Goal: Information Seeking & Learning: Understand process/instructions

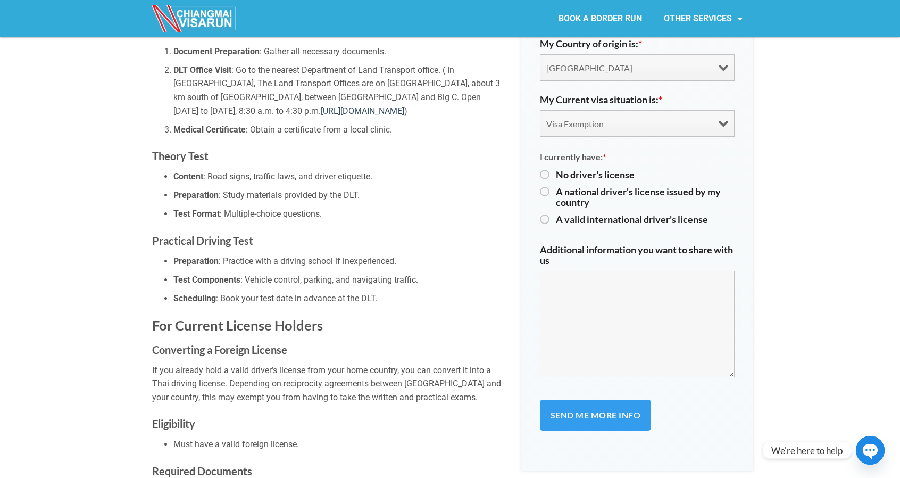
scroll to position [892, 0]
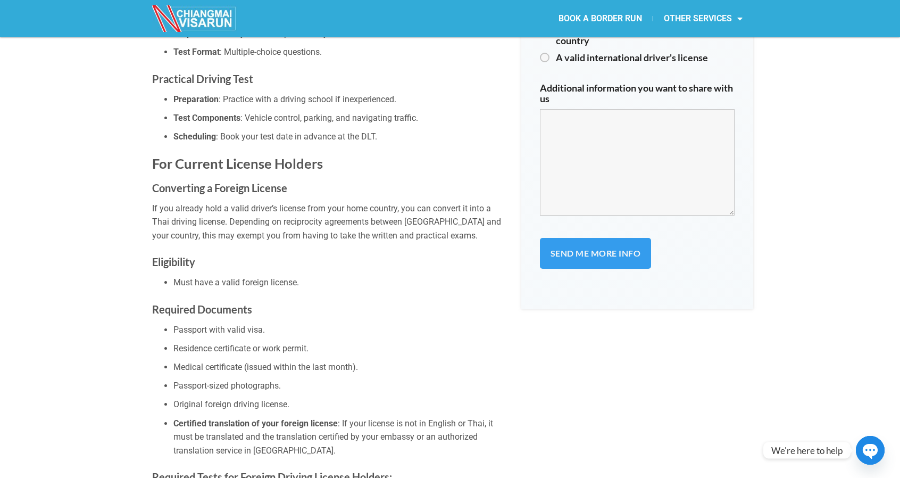
click at [195, 179] on h3 "Converting a Foreign License" at bounding box center [328, 187] width 353 height 17
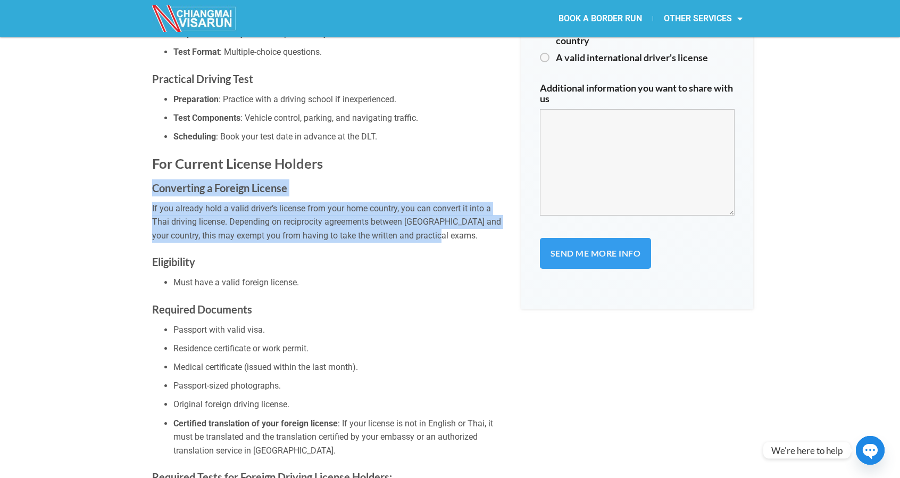
drag, startPoint x: 144, startPoint y: 170, endPoint x: 467, endPoint y: 219, distance: 327.2
click at [467, 219] on p "If you already hold a valid driver’s license from your home country, you can co…" at bounding box center [328, 222] width 353 height 41
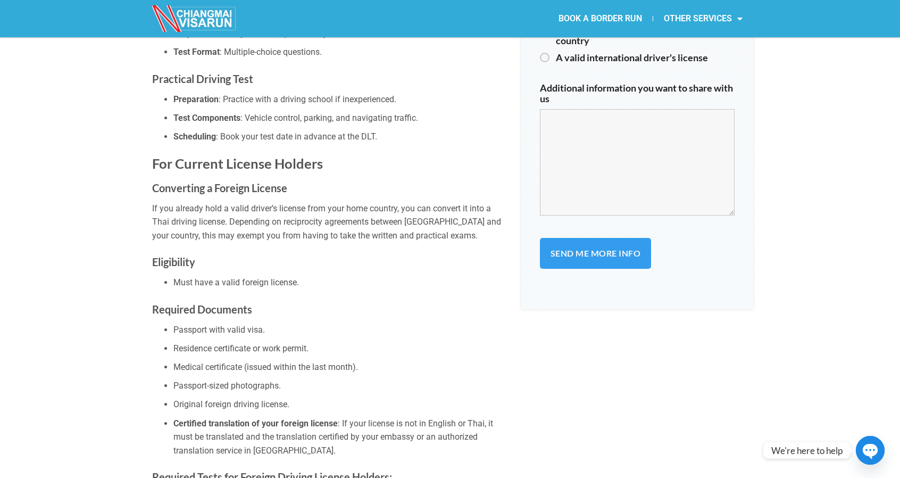
click at [177, 253] on h3 "Eligibility" at bounding box center [328, 261] width 353 height 17
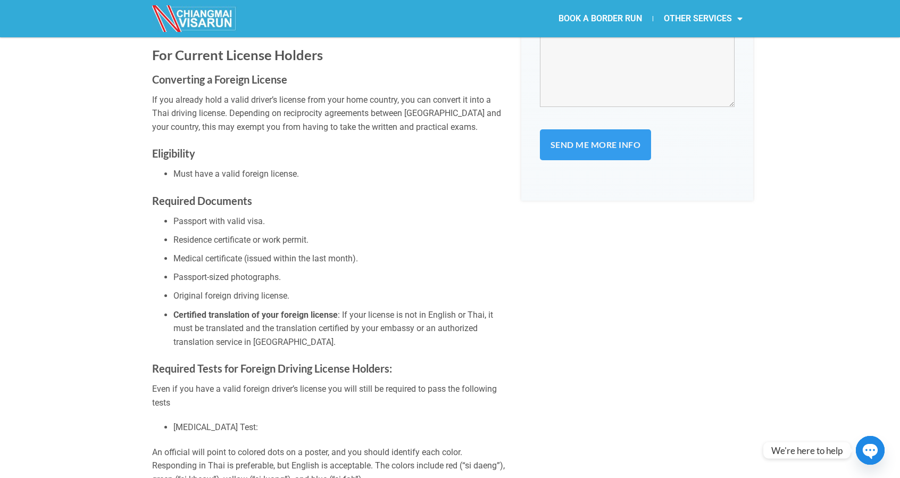
scroll to position [1002, 0]
click at [186, 213] on ul "Passport with valid visa. Residence certificate or work permit. Medical certifi…" at bounding box center [328, 280] width 353 height 135
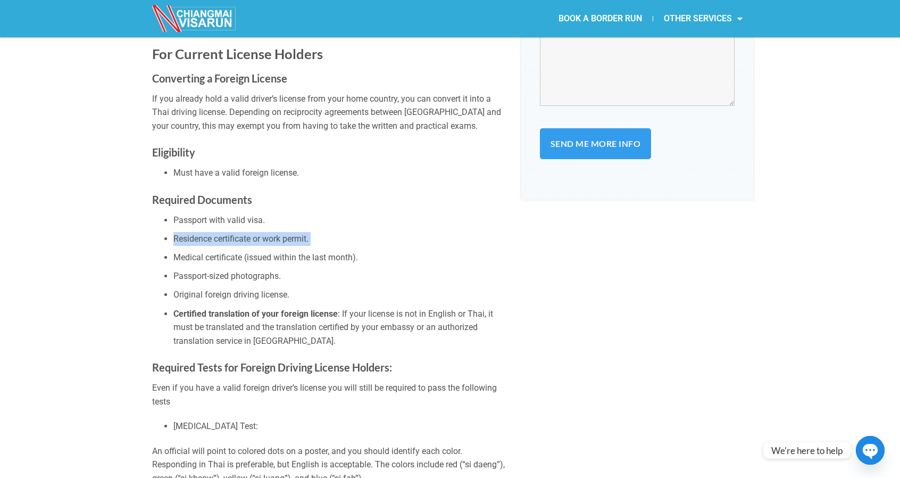
click at [186, 213] on ul "Passport with valid visa. Residence certificate or work permit. Medical certifi…" at bounding box center [328, 280] width 353 height 135
click at [208, 251] on li "Medical certificate (issued within the last month)." at bounding box center [339, 258] width 332 height 14
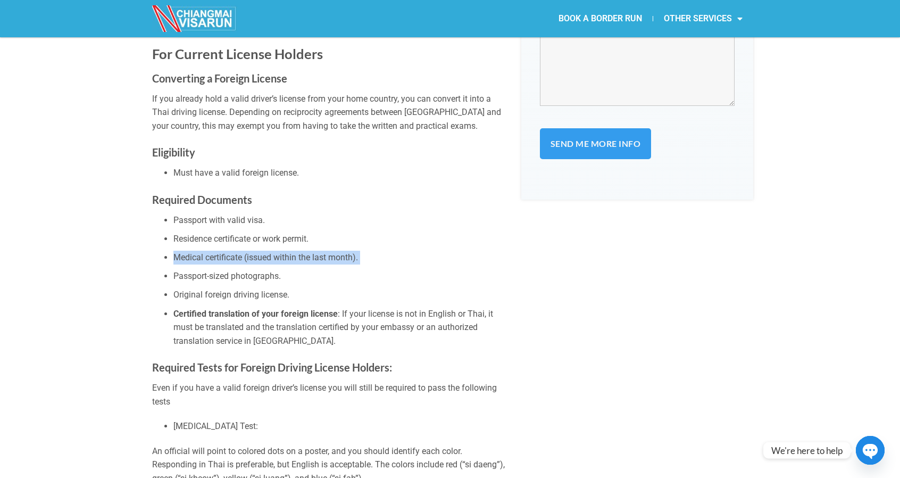
click at [208, 251] on li "Medical certificate (issued within the last month)." at bounding box center [339, 258] width 332 height 14
click at [186, 269] on li "Passport-sized photographs." at bounding box center [339, 276] width 332 height 14
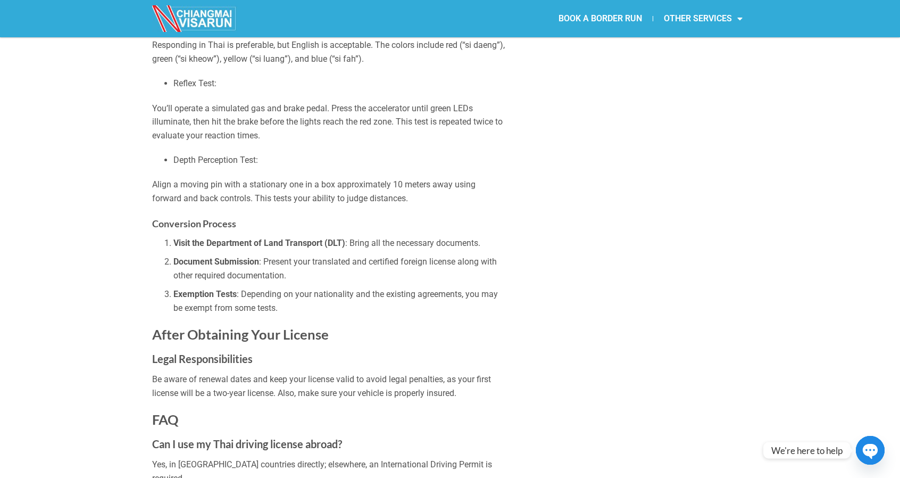
scroll to position [1421, 0]
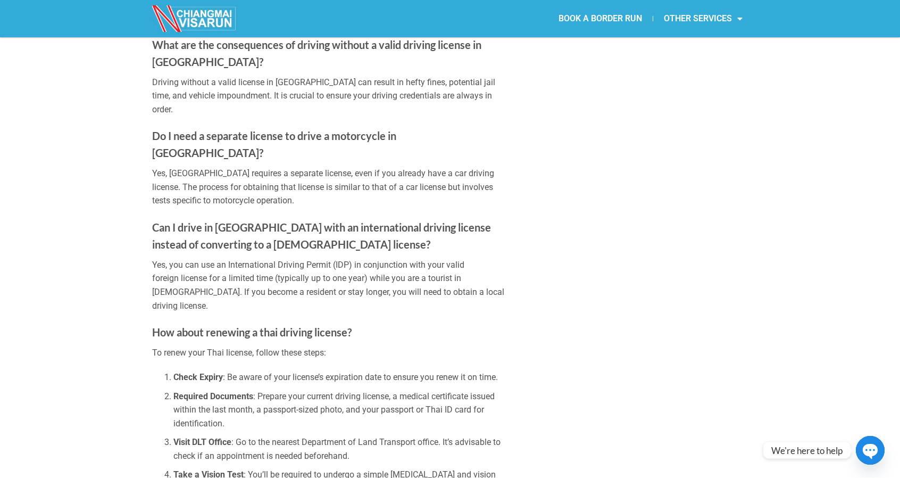
scroll to position [2050, 0]
click at [308, 258] on p "Yes, you can use an International Driving Permit (IDP) in conjunction with your…" at bounding box center [328, 285] width 353 height 54
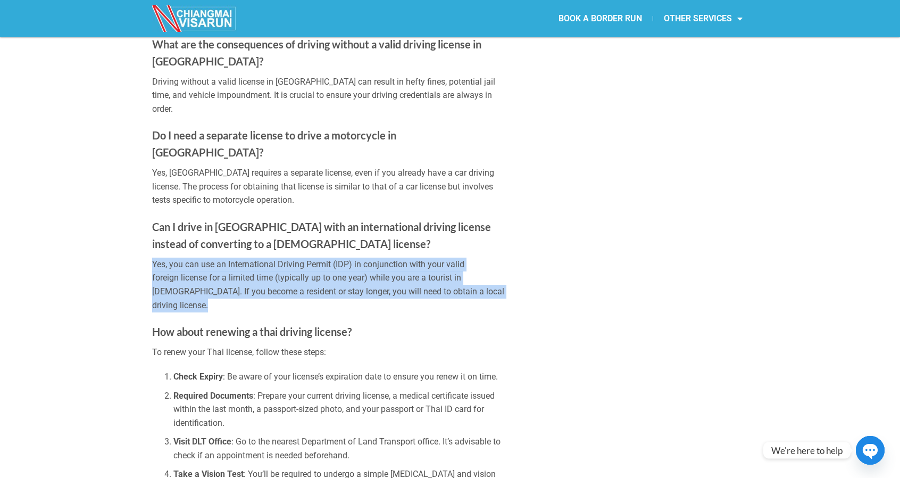
click at [308, 258] on p "Yes, you can use an International Driving Permit (IDP) in conjunction with your…" at bounding box center [328, 285] width 353 height 54
click at [161, 258] on p "Yes, you can use an International Driving Permit (IDP) in conjunction with your…" at bounding box center [328, 285] width 353 height 54
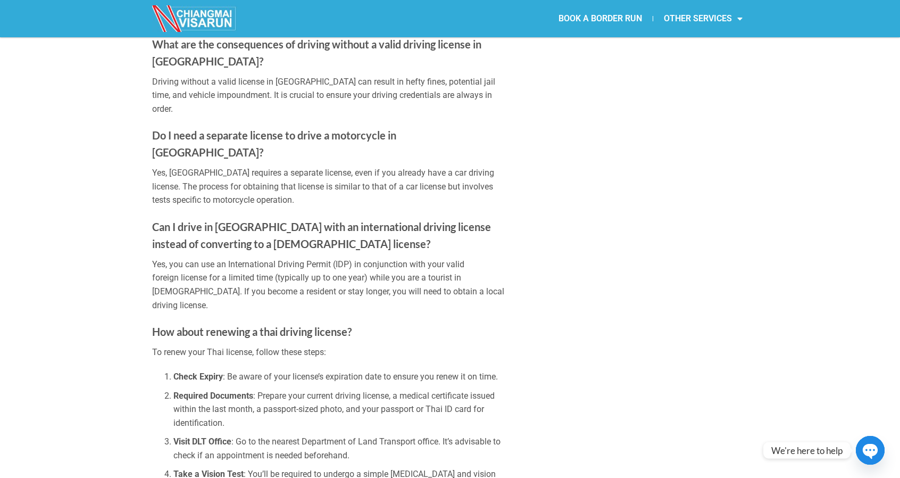
click at [169, 258] on p "Yes, you can use an International Driving Permit (IDP) in conjunction with your…" at bounding box center [328, 285] width 353 height 54
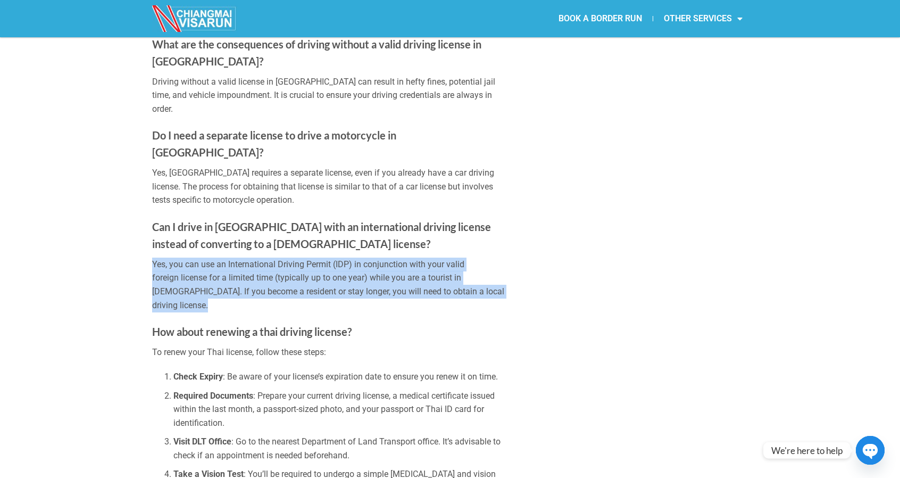
click at [169, 258] on p "Yes, you can use an International Driving Permit (IDP) in conjunction with your…" at bounding box center [328, 285] width 353 height 54
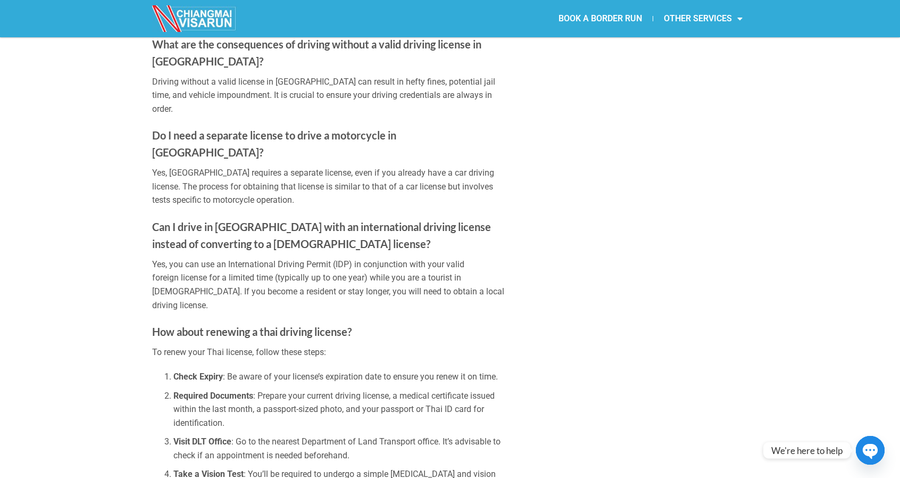
click at [155, 258] on p "Yes, you can use an International Driving Permit (IDP) in conjunction with your…" at bounding box center [328, 285] width 353 height 54
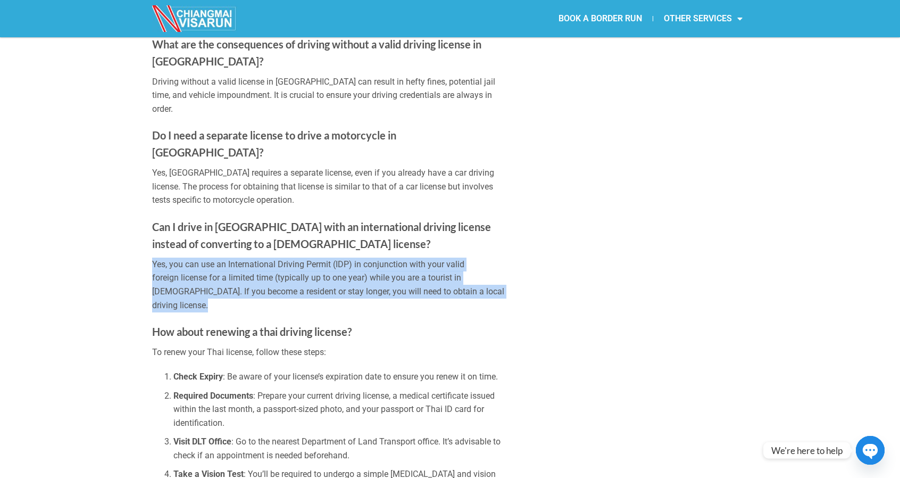
click at [155, 258] on p "Yes, you can use an International Driving Permit (IDP) in conjunction with your…" at bounding box center [328, 285] width 353 height 54
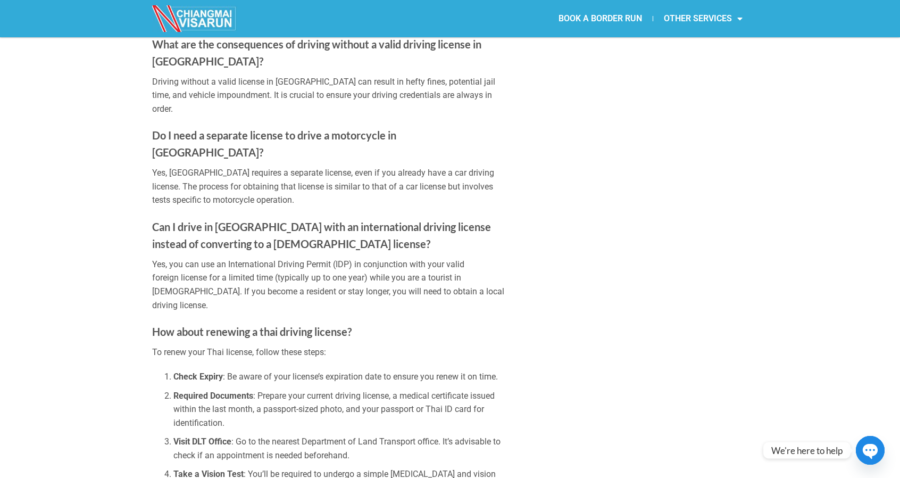
click at [214, 258] on p "Yes, you can use an International Driving Permit (IDP) in conjunction with your…" at bounding box center [328, 285] width 353 height 54
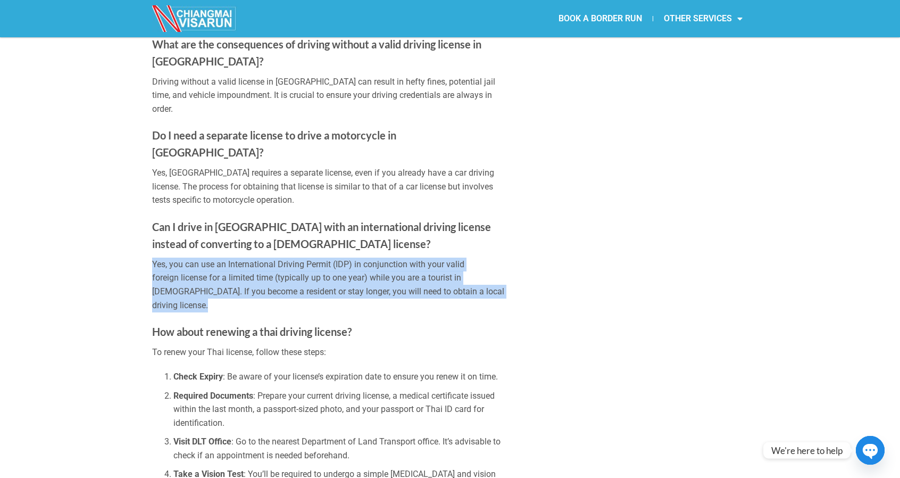
click at [214, 258] on p "Yes, you can use an International Driving Permit (IDP) in conjunction with your…" at bounding box center [328, 285] width 353 height 54
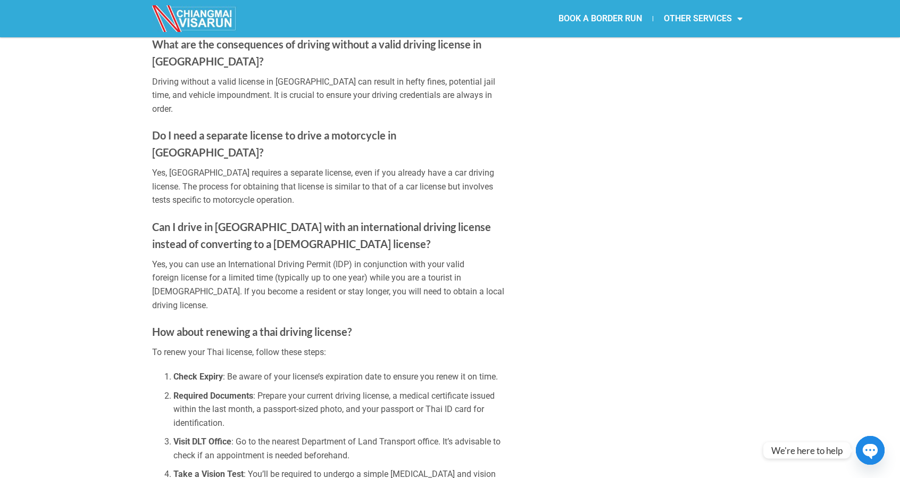
click at [156, 325] on strong "How about renewing a thai driving license?" at bounding box center [252, 331] width 200 height 13
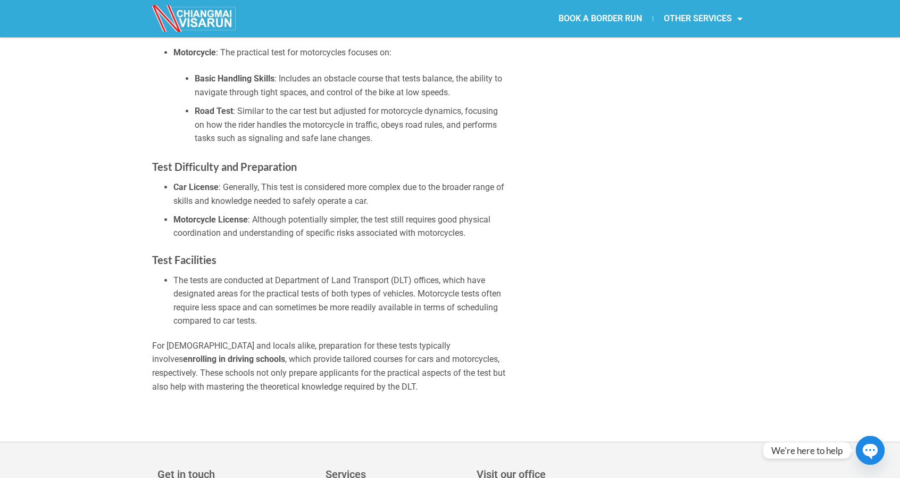
scroll to position [3680, 0]
